Goal: Task Accomplishment & Management: Use online tool/utility

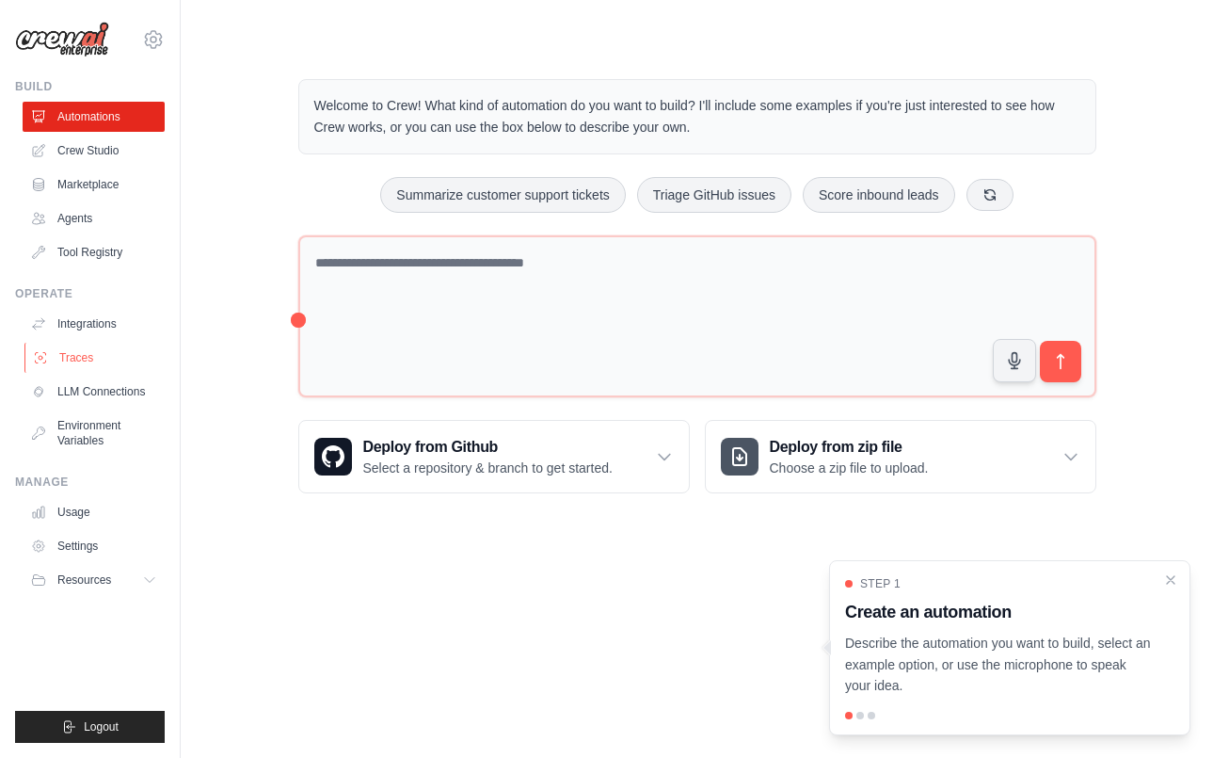
click at [85, 364] on link "Traces" at bounding box center [95, 358] width 142 height 30
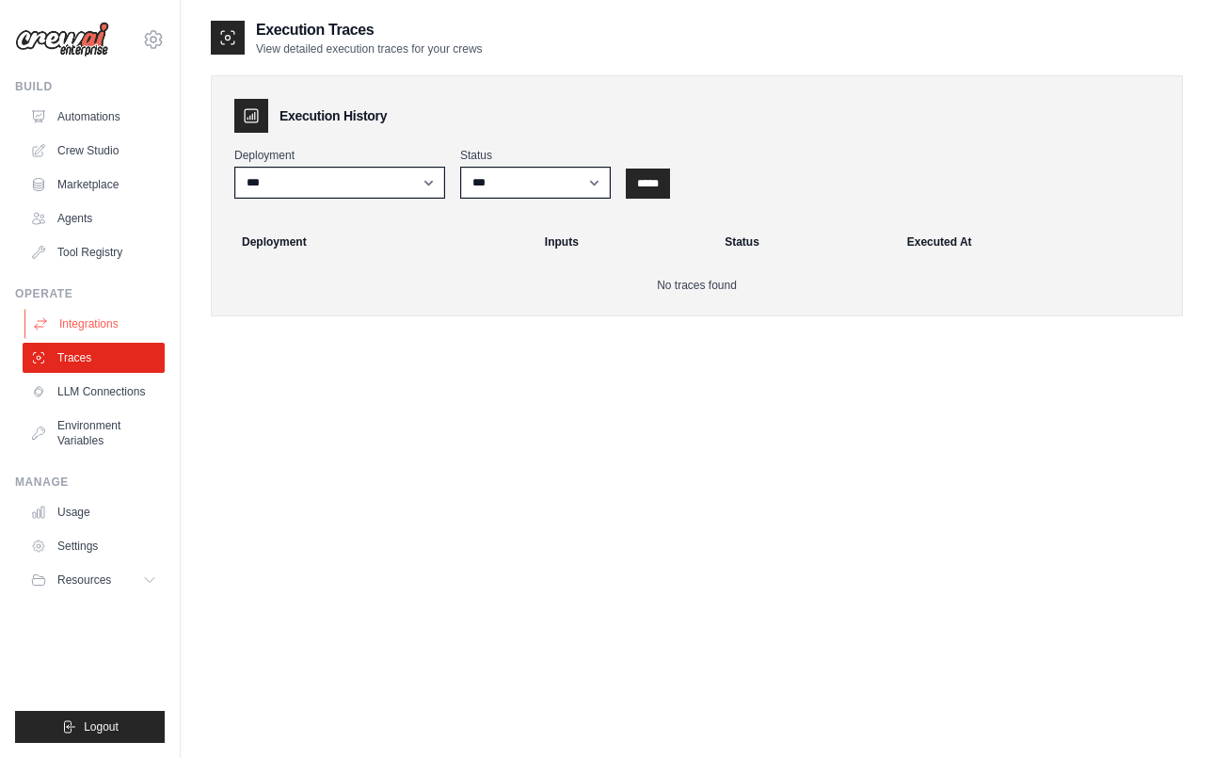
click at [87, 317] on link "Integrations" at bounding box center [95, 324] width 142 height 30
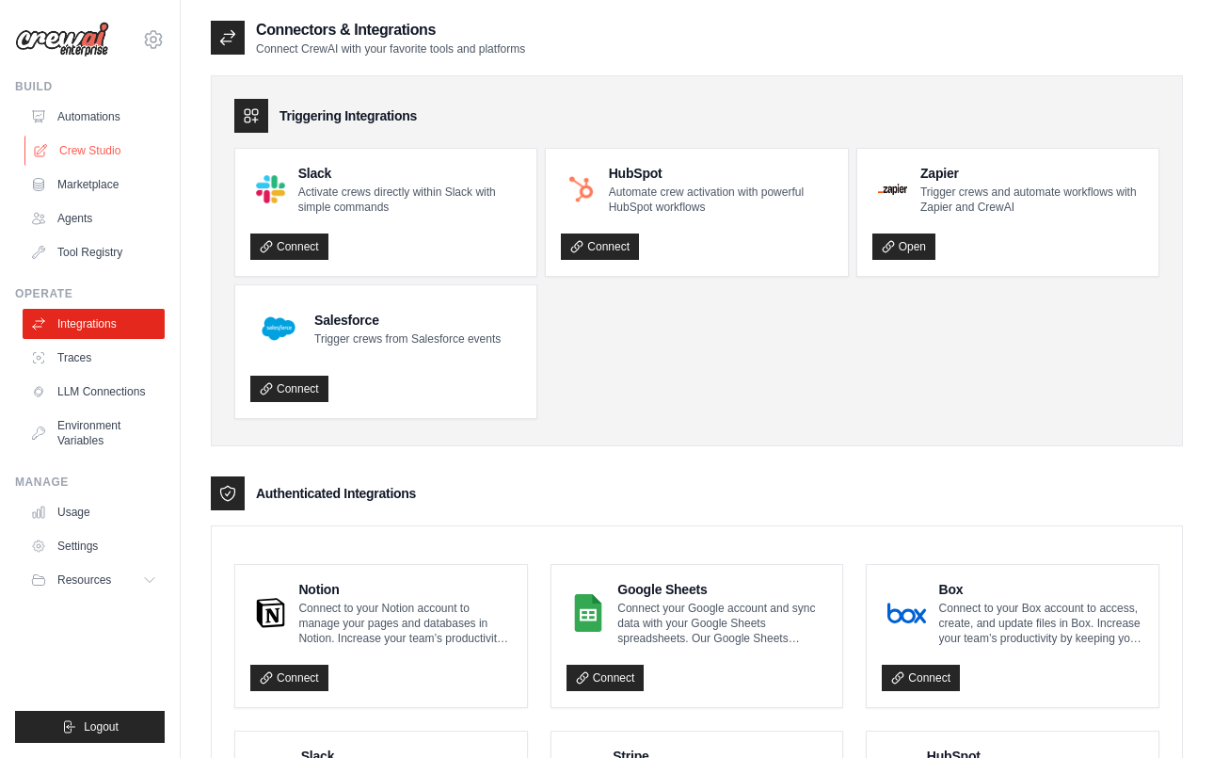
click at [103, 144] on link "Crew Studio" at bounding box center [95, 151] width 142 height 30
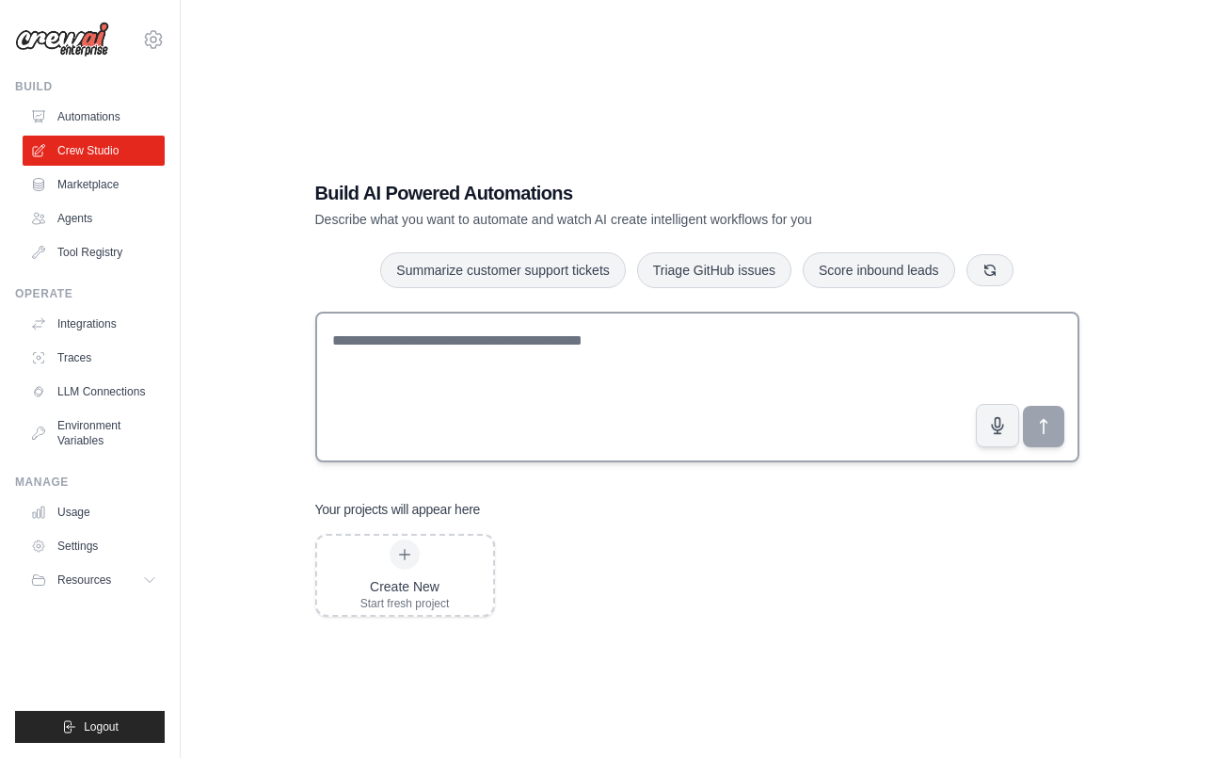
scroll to position [38, 0]
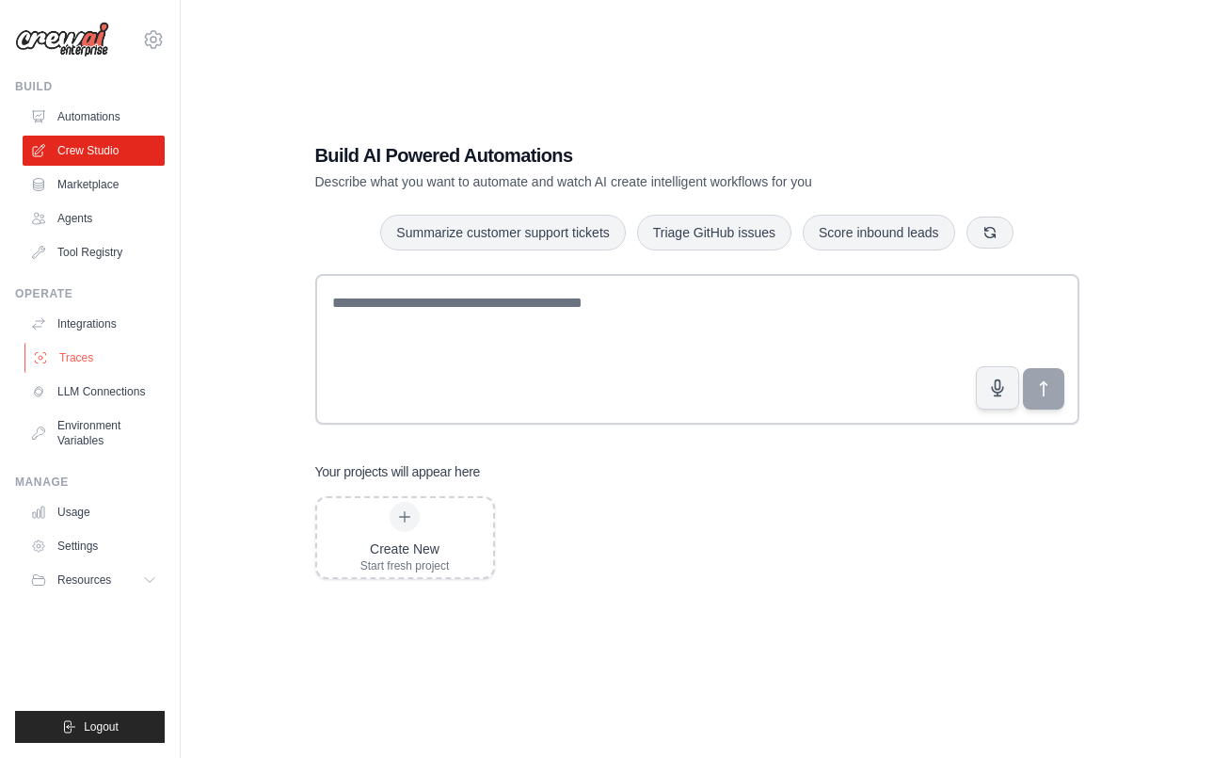
click at [80, 354] on link "Traces" at bounding box center [95, 358] width 142 height 30
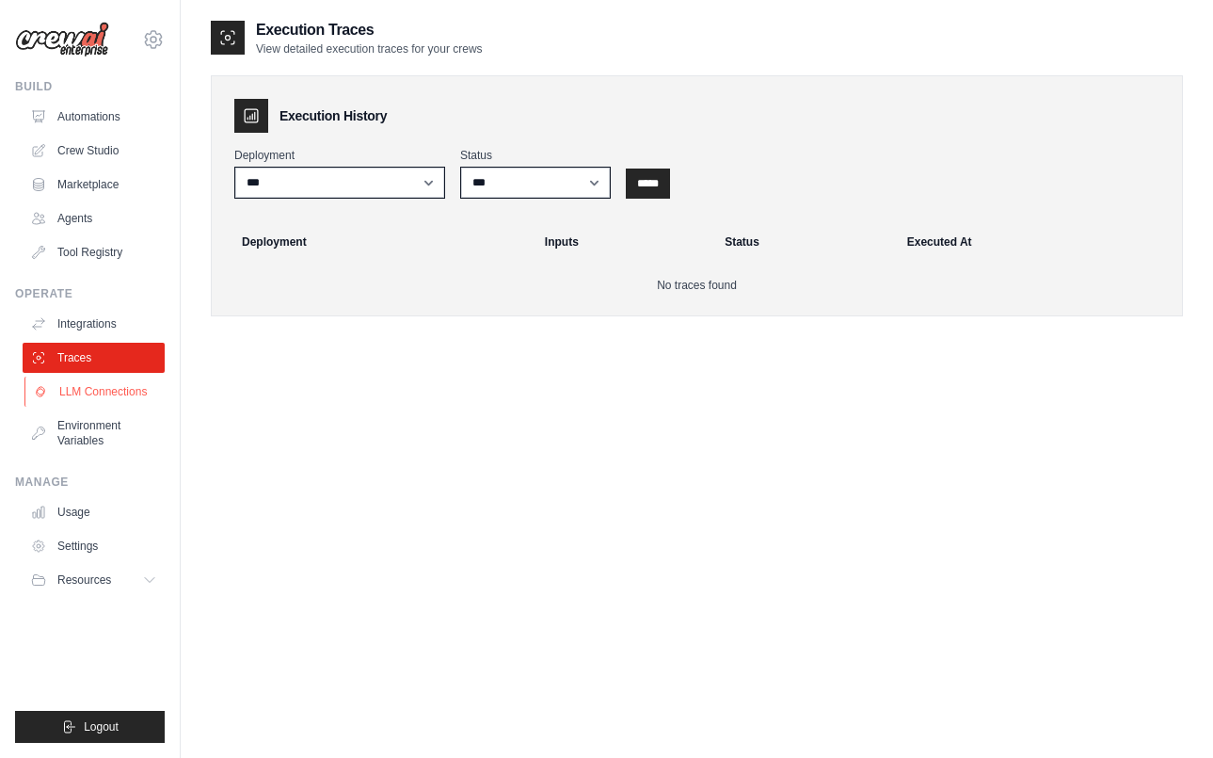
click at [100, 383] on link "LLM Connections" at bounding box center [95, 392] width 142 height 30
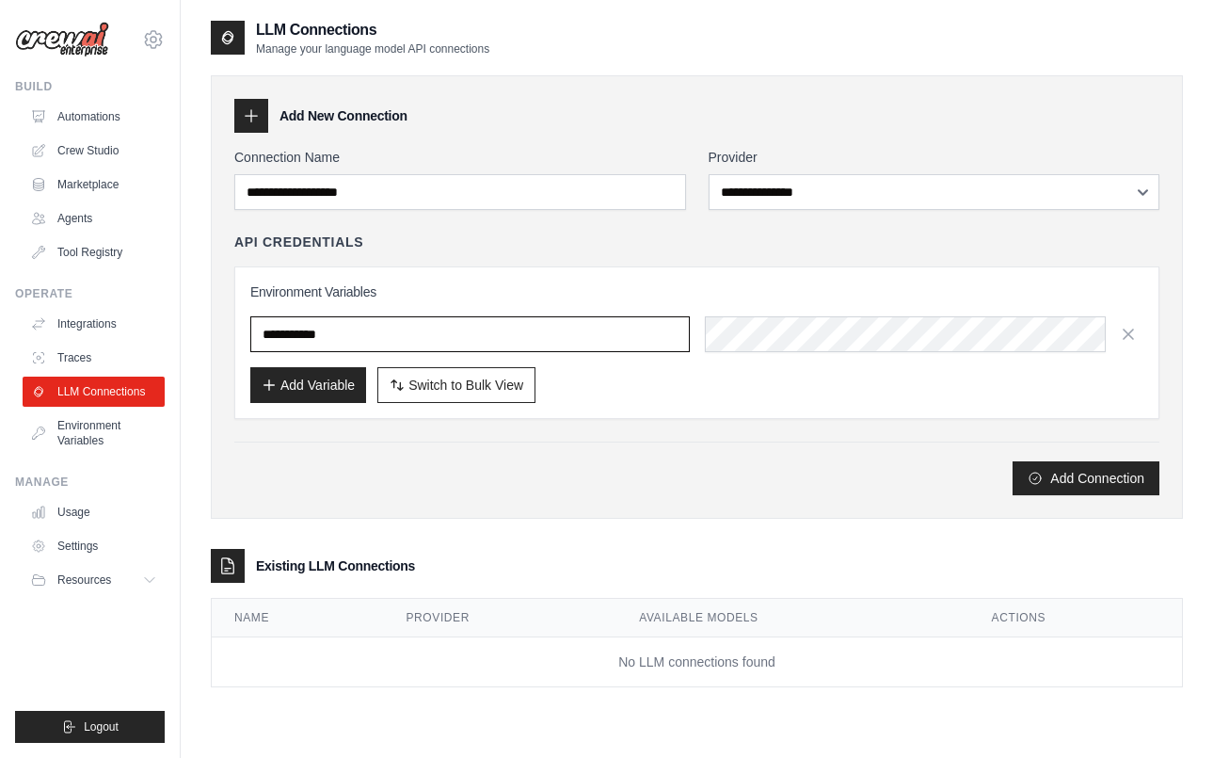
click at [381, 342] on input "text" at bounding box center [470, 334] width 440 height 36
click at [100, 218] on link "Agents" at bounding box center [95, 218] width 142 height 30
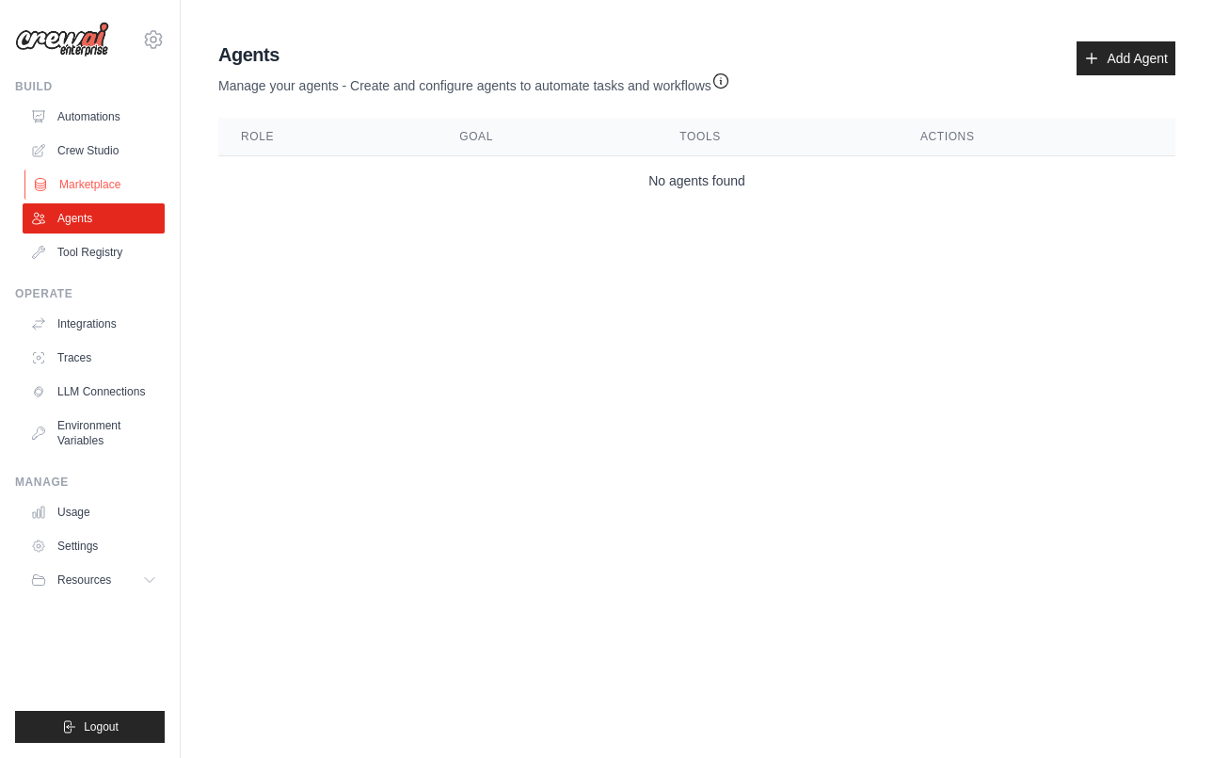
click at [99, 183] on link "Marketplace" at bounding box center [95, 184] width 142 height 30
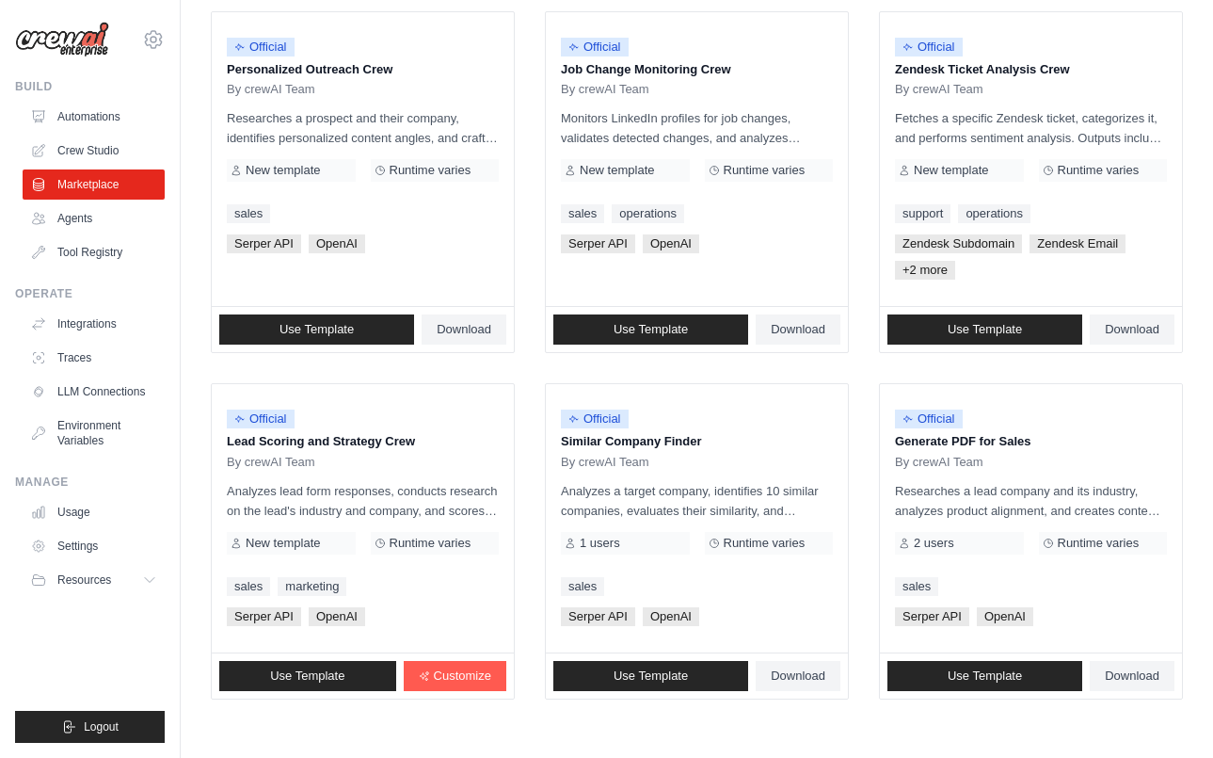
scroll to position [1039, 0]
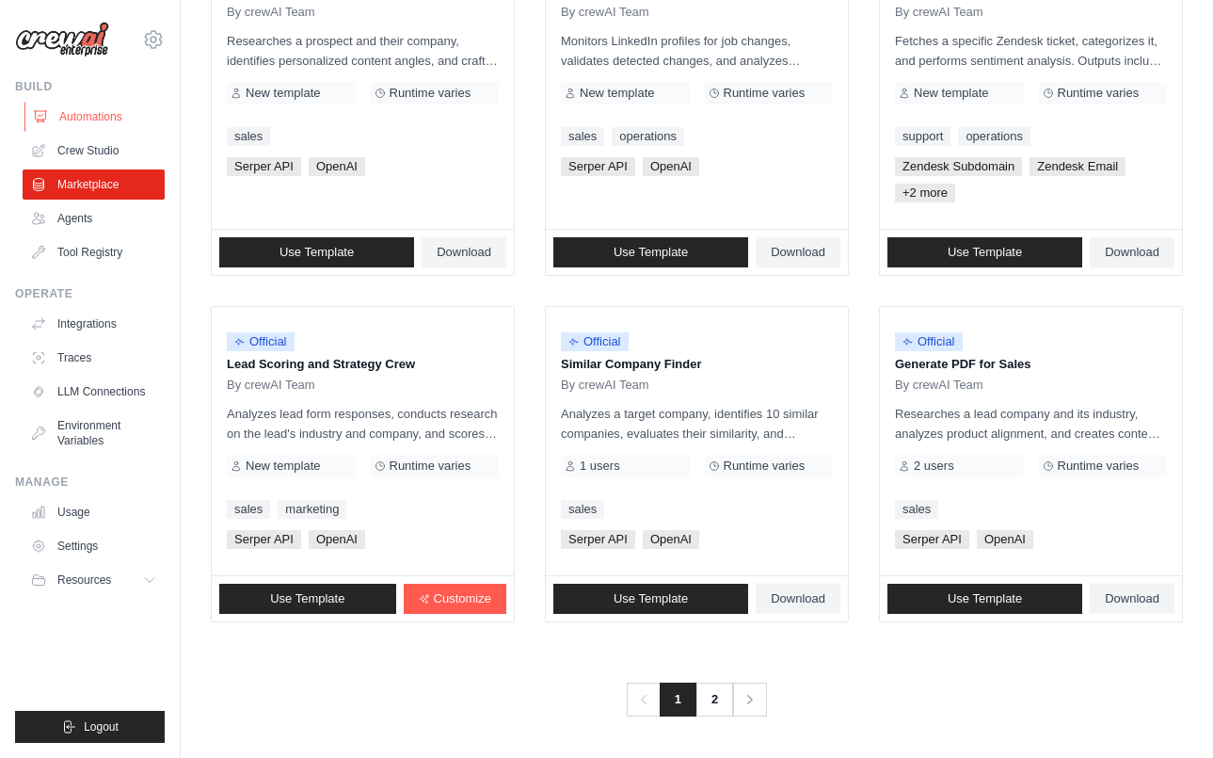
click at [81, 124] on link "Automations" at bounding box center [95, 117] width 142 height 30
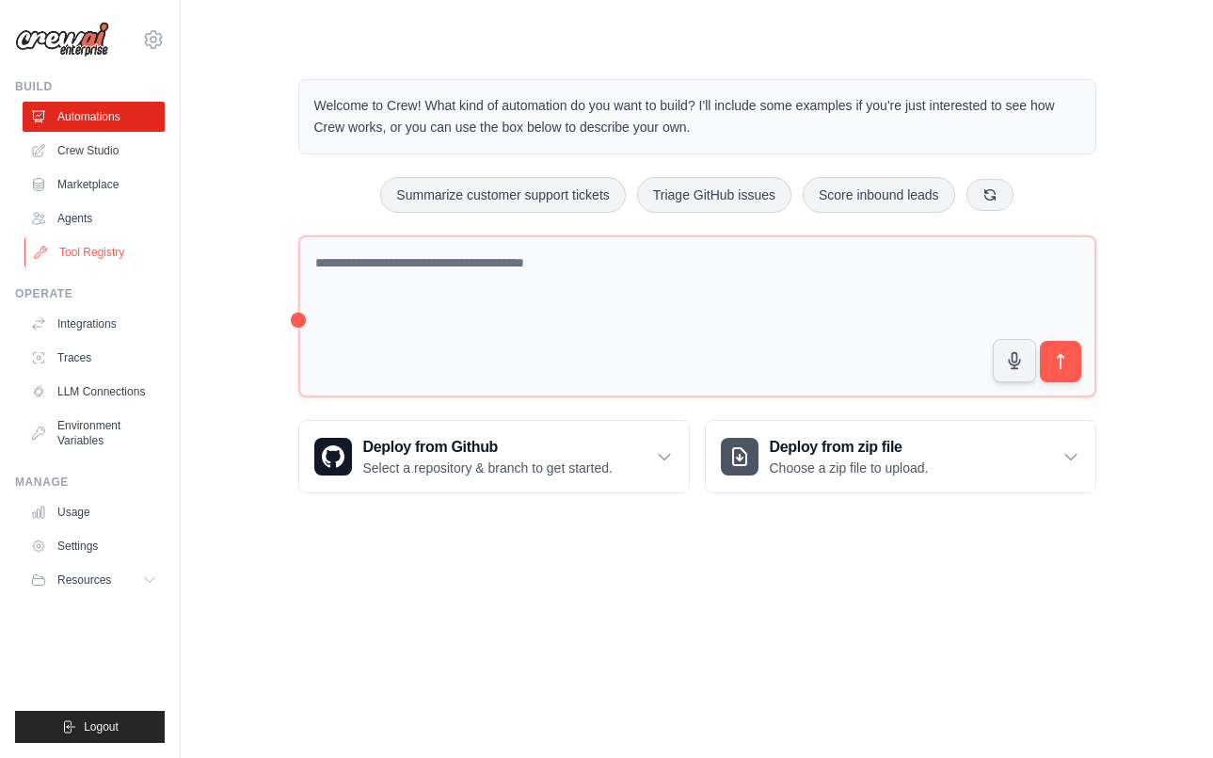
click at [59, 248] on link "Tool Registry" at bounding box center [95, 252] width 142 height 30
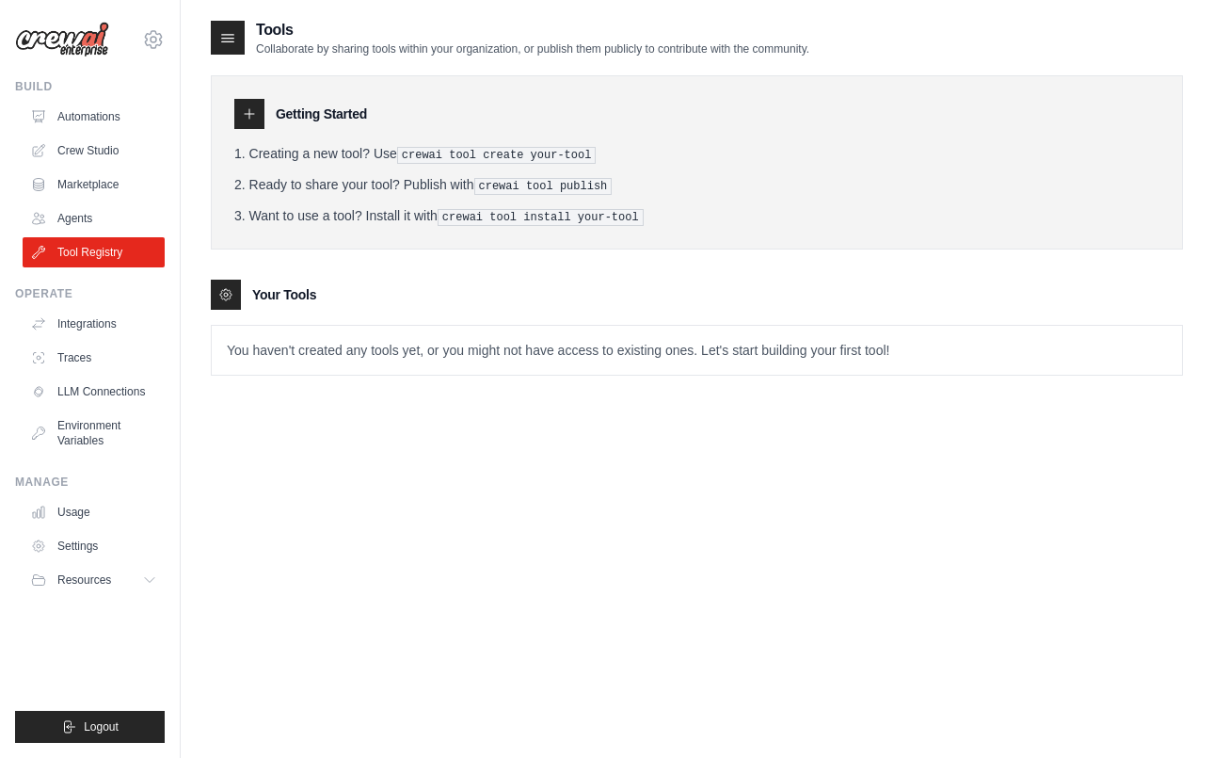
click at [64, 201] on ul "Automations Crew Studio Marketplace Agents Tool Registry" at bounding box center [94, 185] width 142 height 166
click at [64, 206] on link "Agents" at bounding box center [95, 218] width 142 height 30
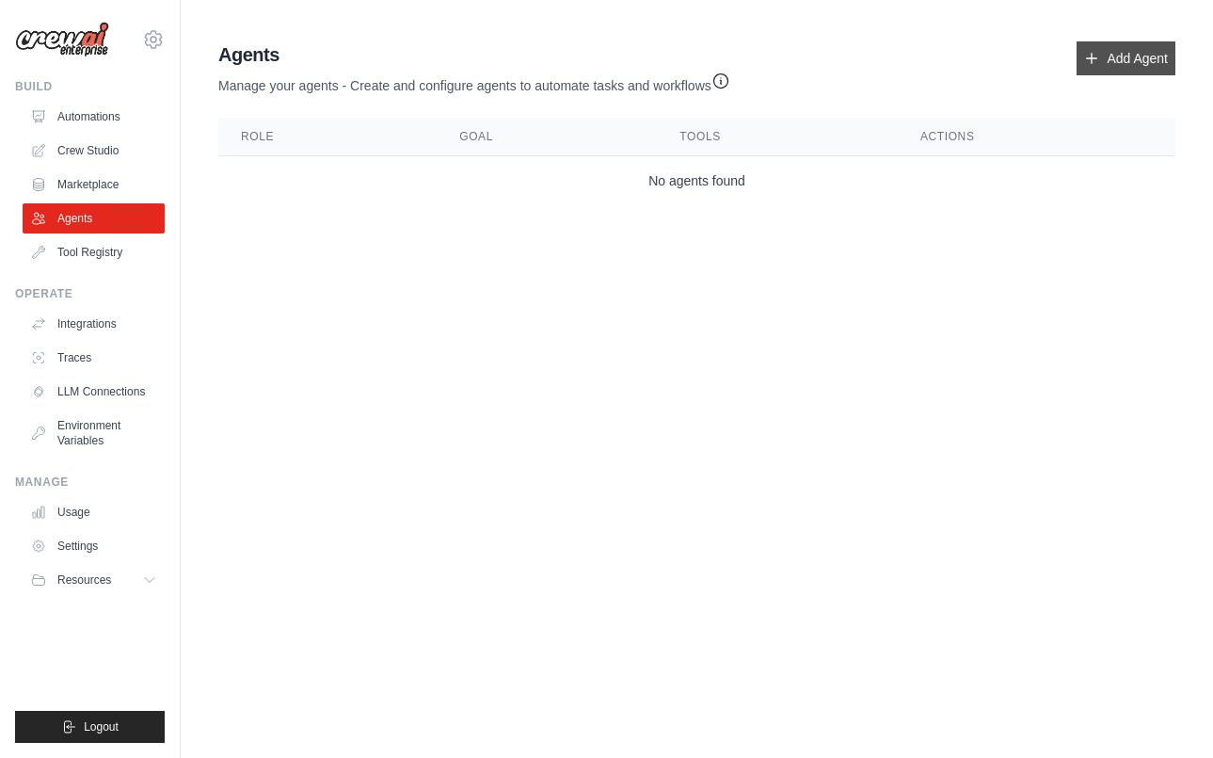
click at [1153, 64] on link "Add Agent" at bounding box center [1126, 58] width 99 height 34
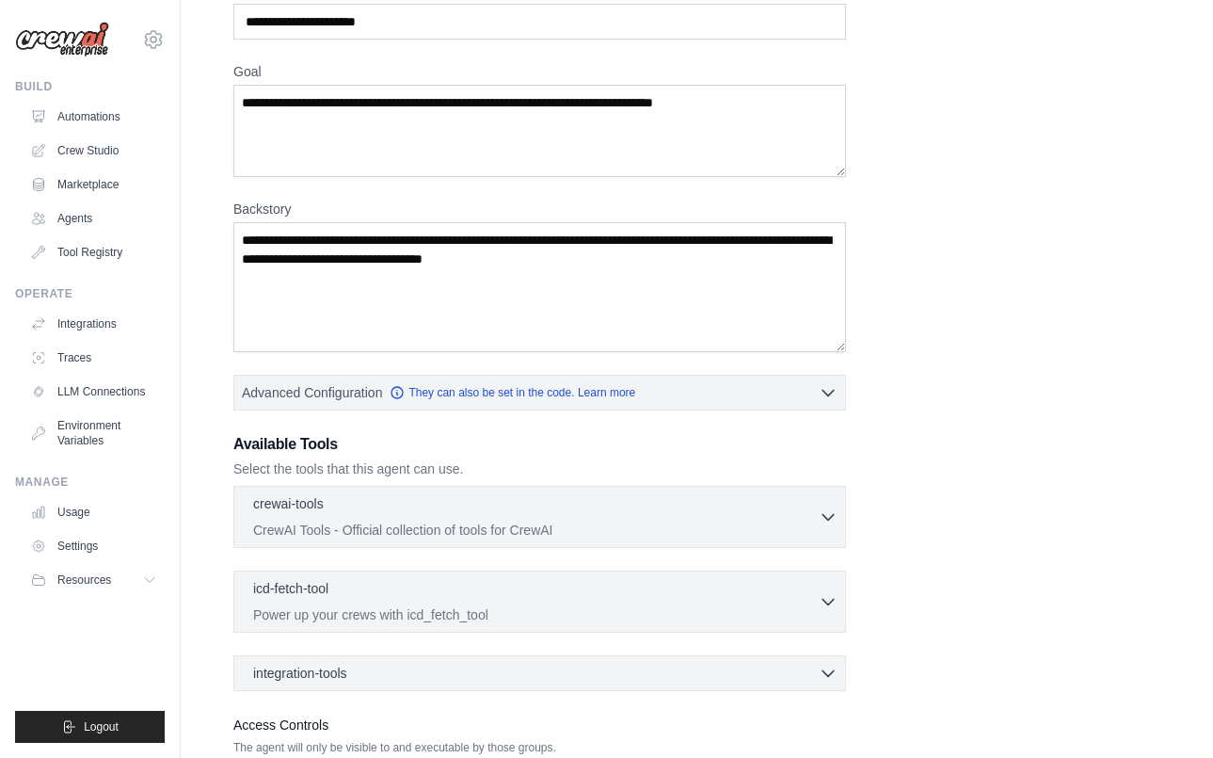
scroll to position [252, 0]
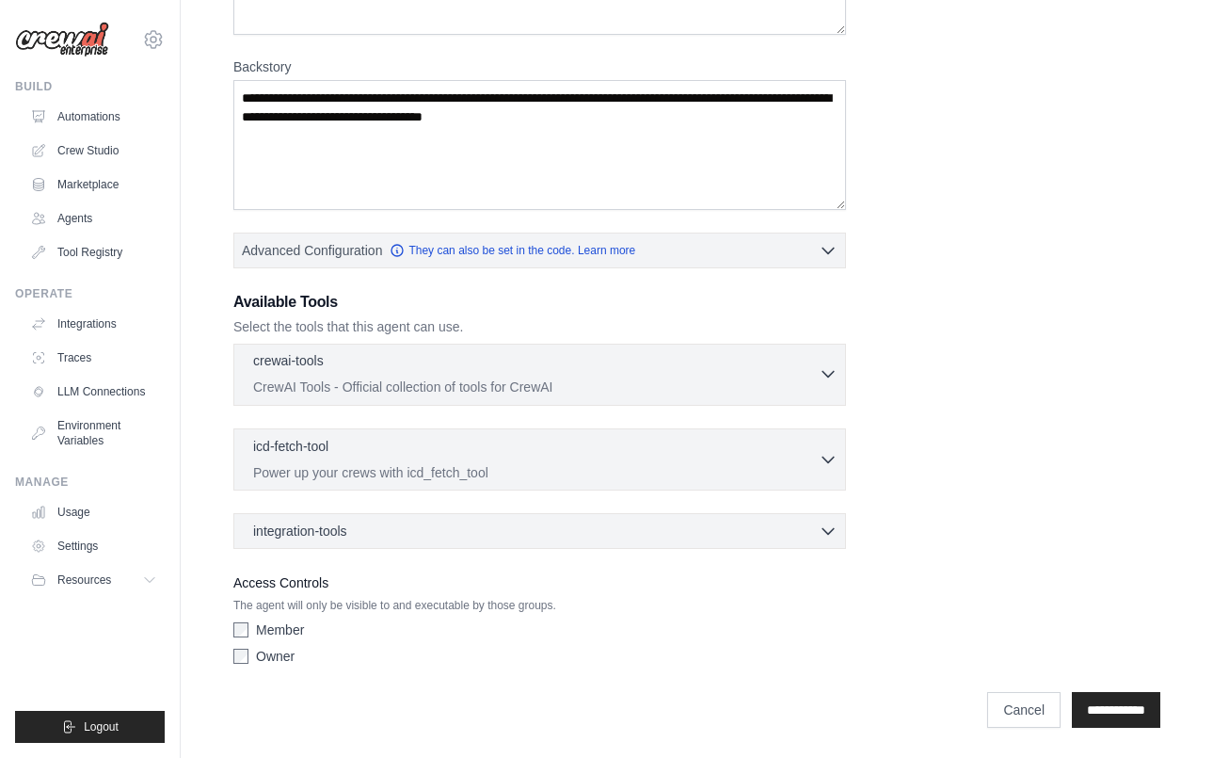
click at [655, 368] on div "crewai-tools 0 selected" at bounding box center [536, 362] width 566 height 23
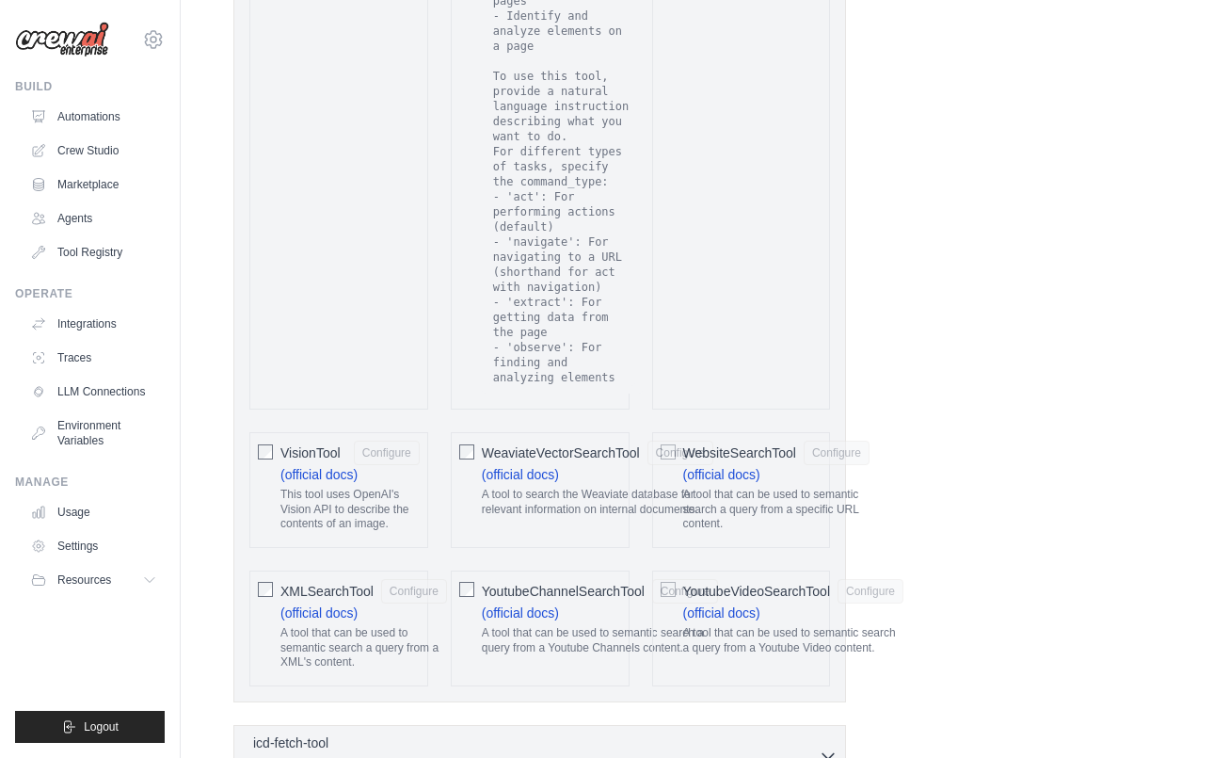
scroll to position [4088, 0]
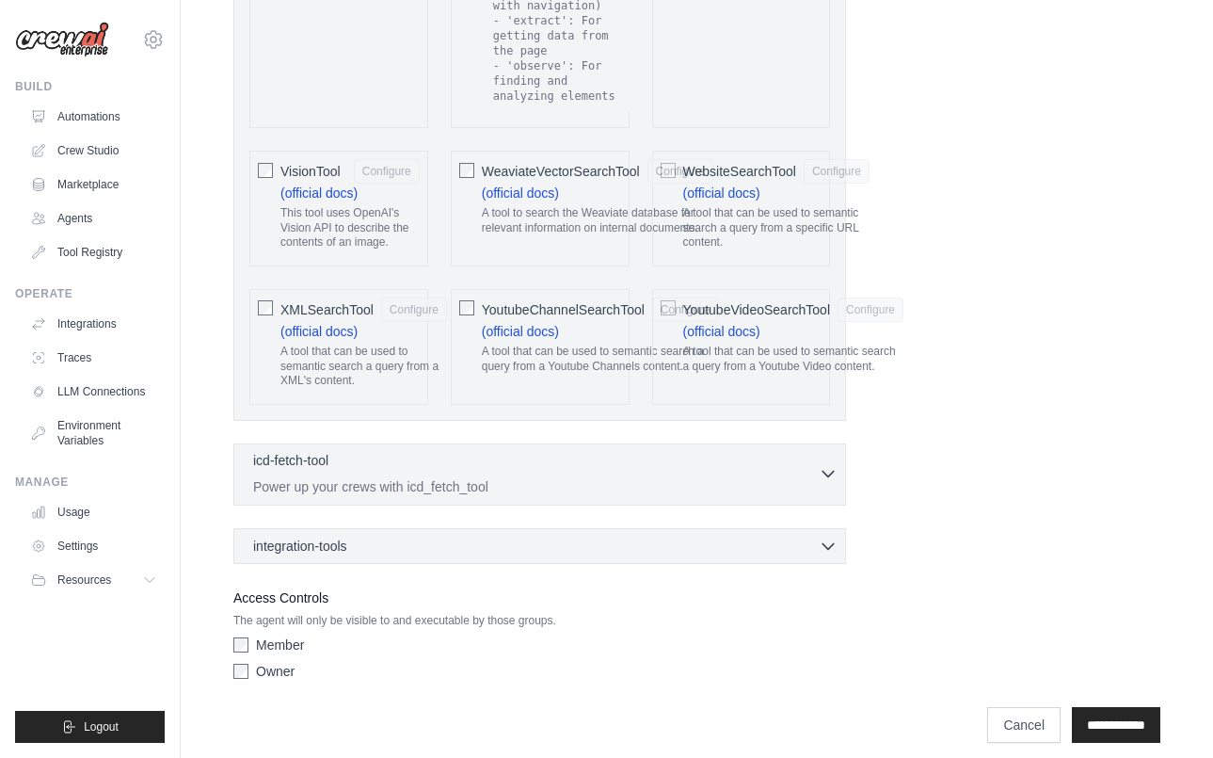
click at [634, 458] on div "icd-fetch-tool 0 selected Power up your crews with icd_fetch_tool" at bounding box center [536, 473] width 566 height 45
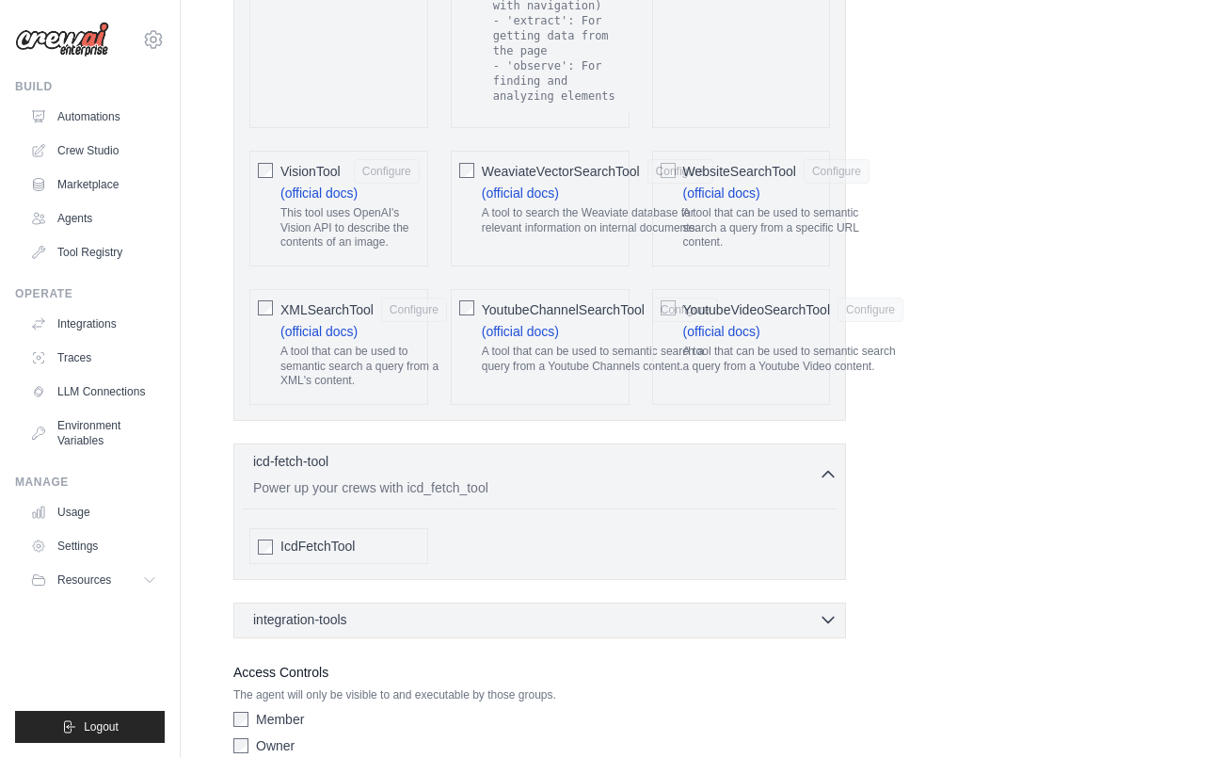
click at [598, 610] on div "integration-tools 0 selected" at bounding box center [545, 619] width 585 height 19
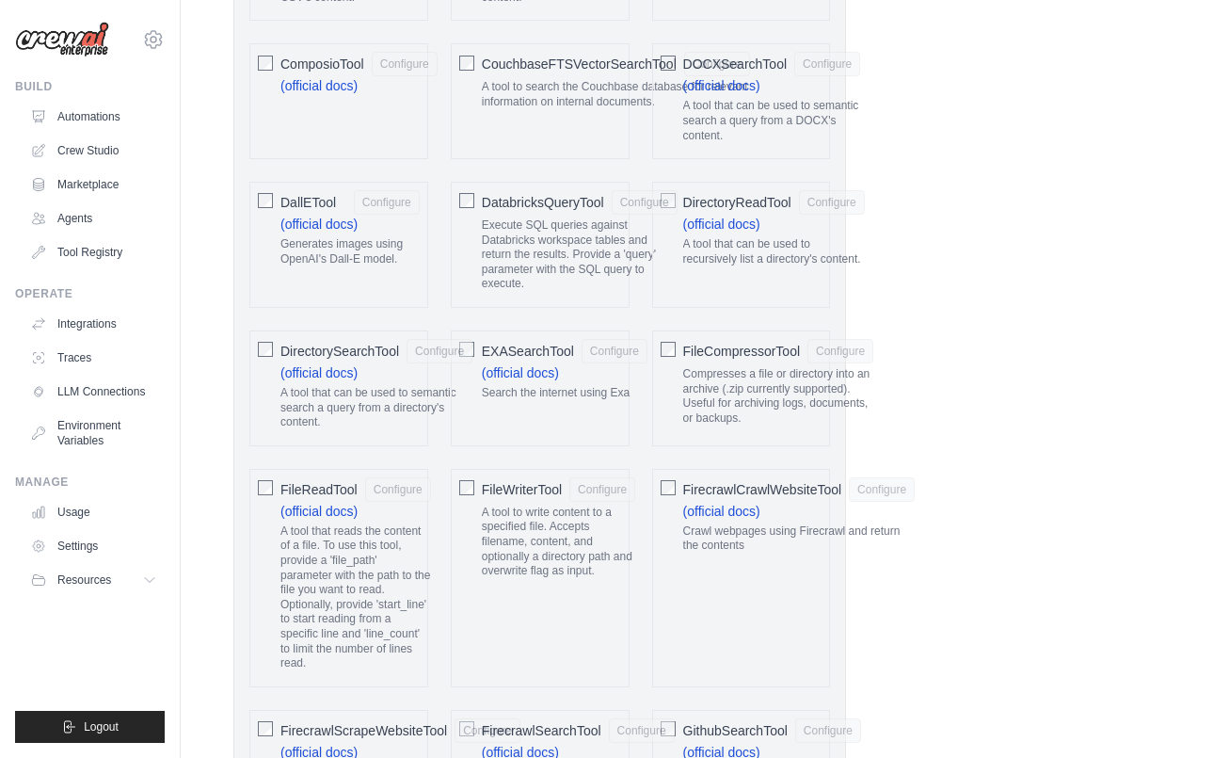
scroll to position [0, 0]
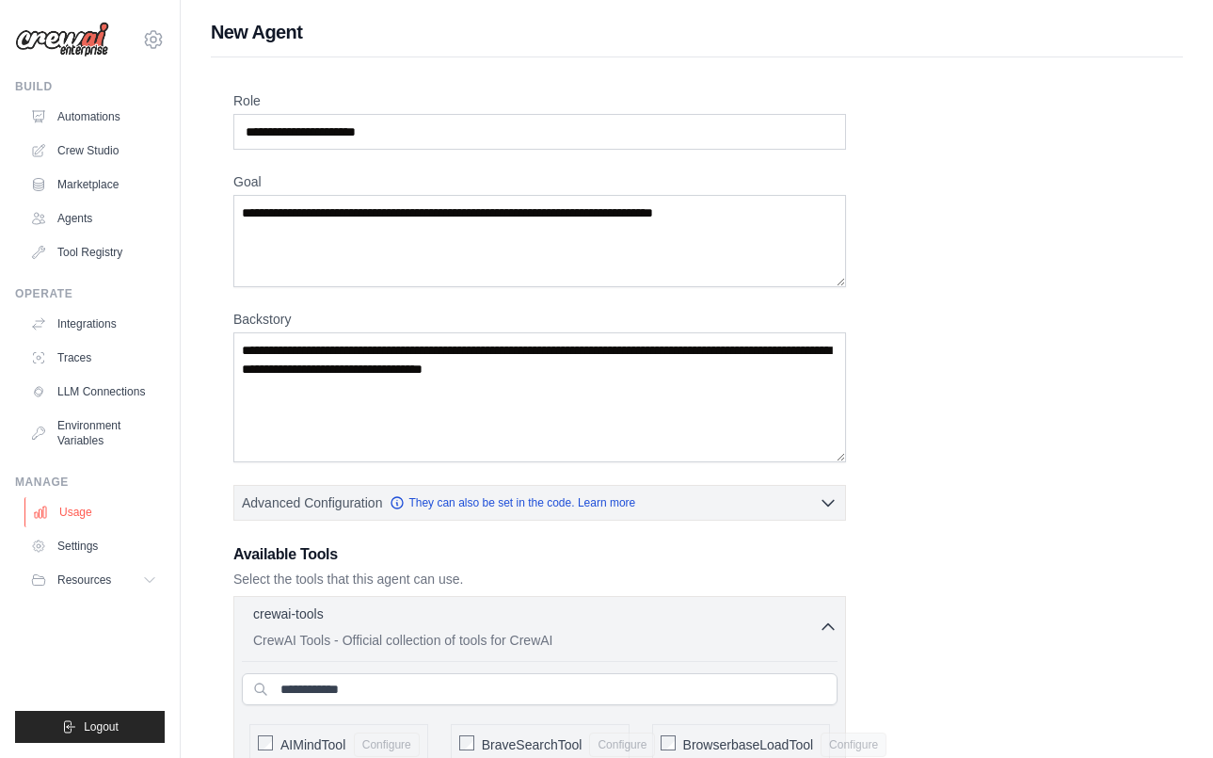
click at [105, 503] on link "Usage" at bounding box center [95, 512] width 142 height 30
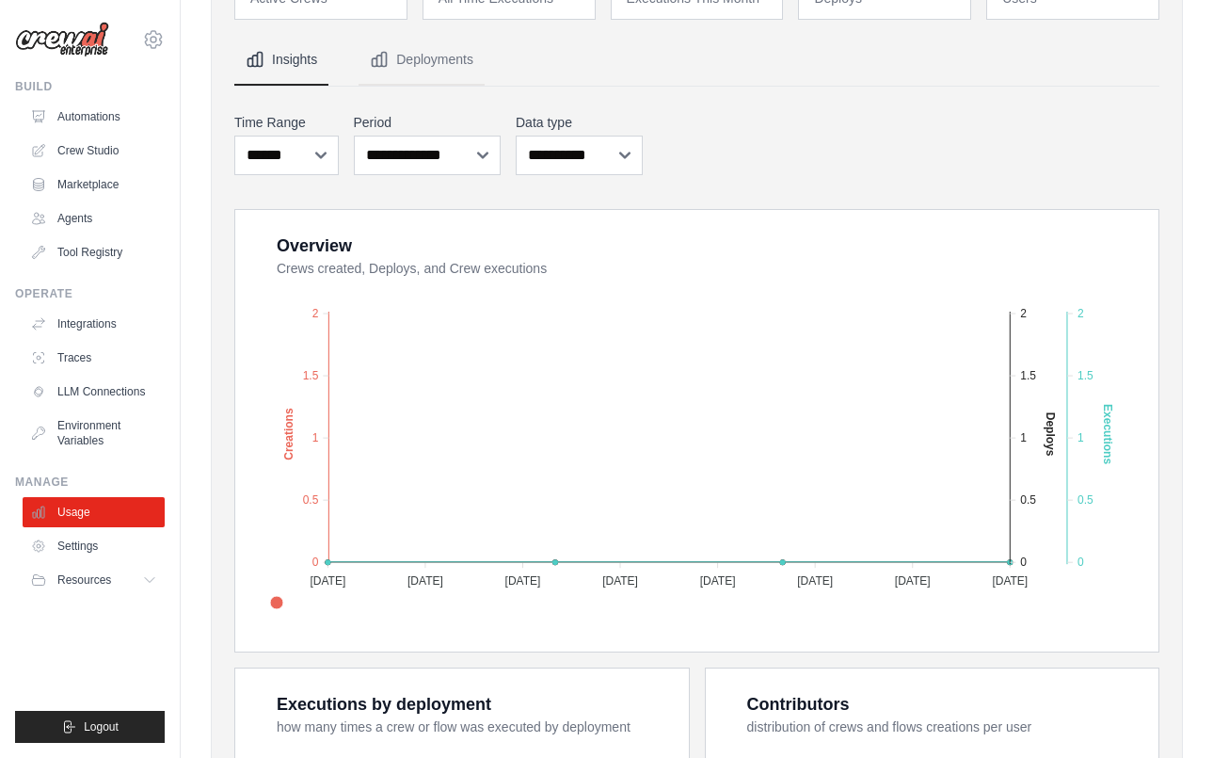
scroll to position [200, 0]
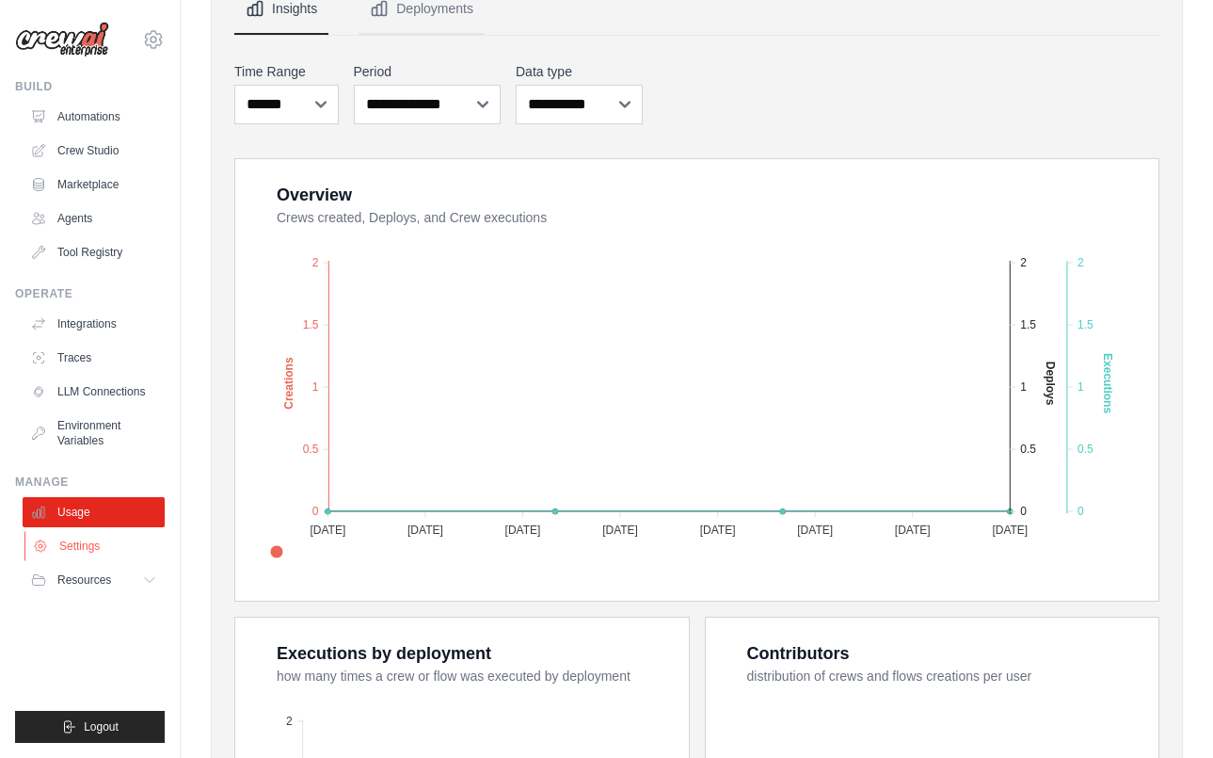
click at [110, 550] on link "Settings" at bounding box center [95, 546] width 142 height 30
click at [104, 594] on button "Resources" at bounding box center [95, 580] width 142 height 30
